Goal: Information Seeking & Learning: Learn about a topic

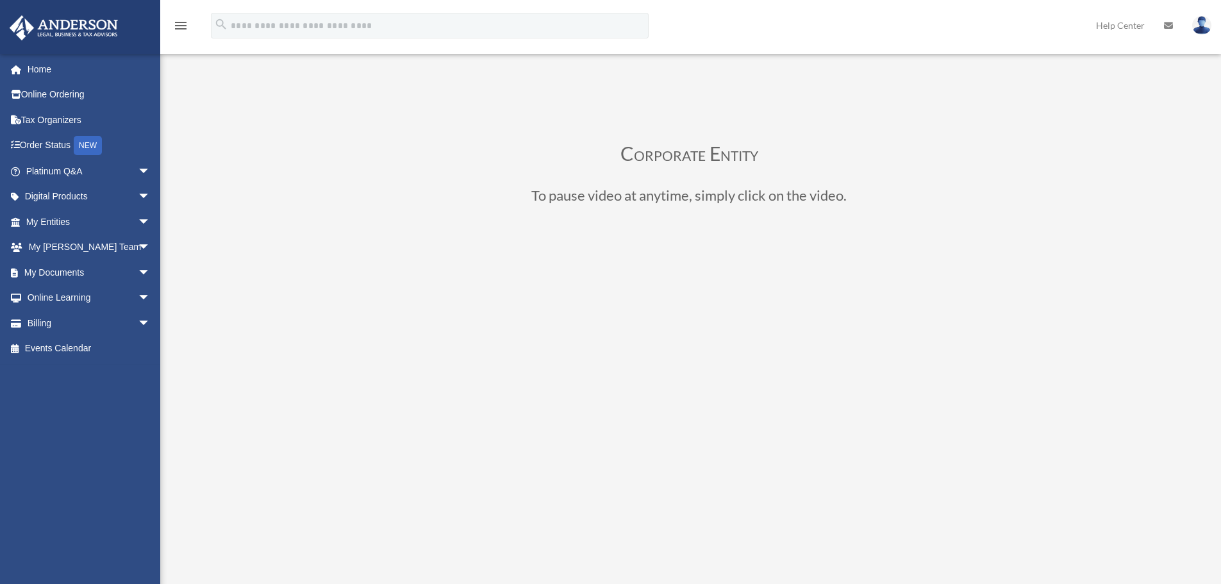
scroll to position [65, 0]
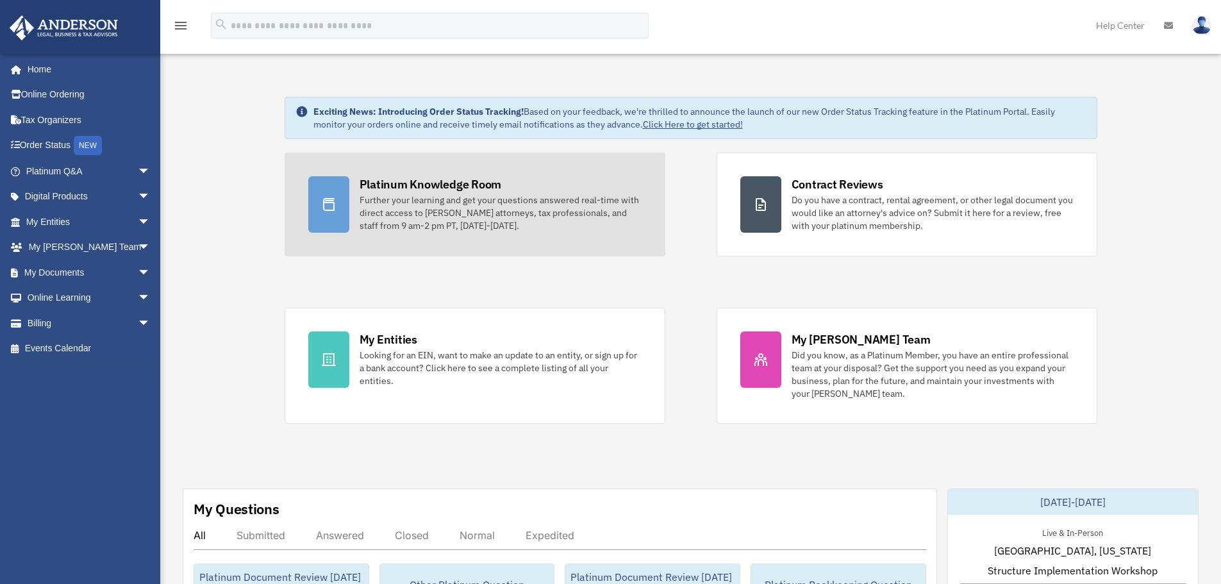
click at [479, 215] on div "Further your learning and get your questions answered real-time with direct acc…" at bounding box center [501, 213] width 282 height 38
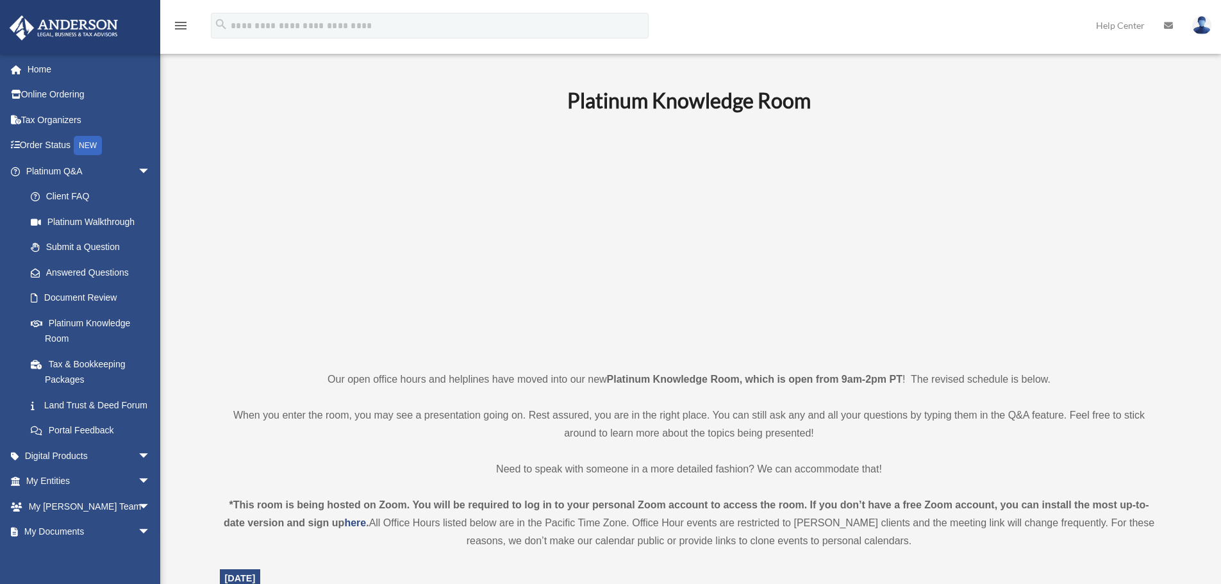
click at [408, 191] on p at bounding box center [689, 241] width 939 height 222
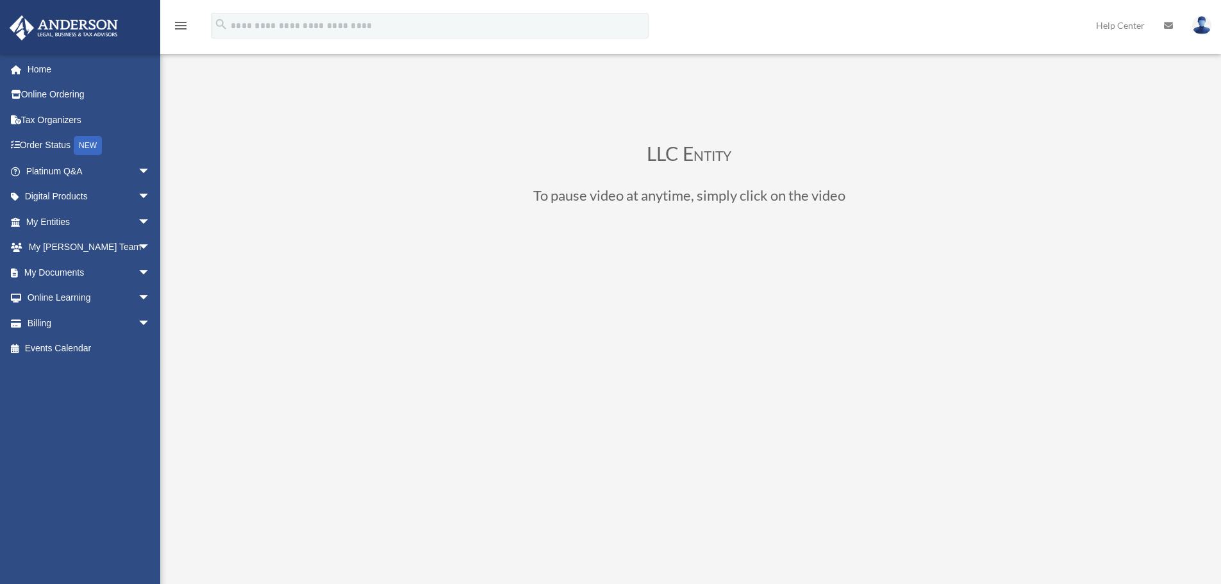
scroll to position [128, 0]
